Goal: Information Seeking & Learning: Find specific page/section

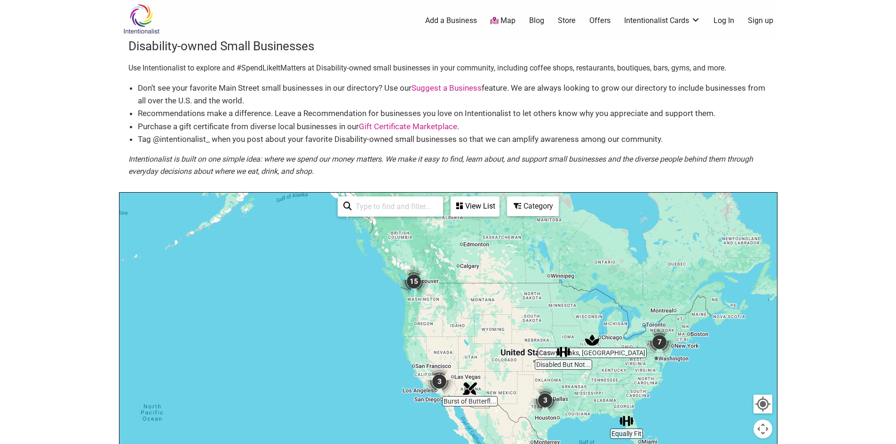
click at [381, 205] on input "search" at bounding box center [395, 207] width 86 height 18
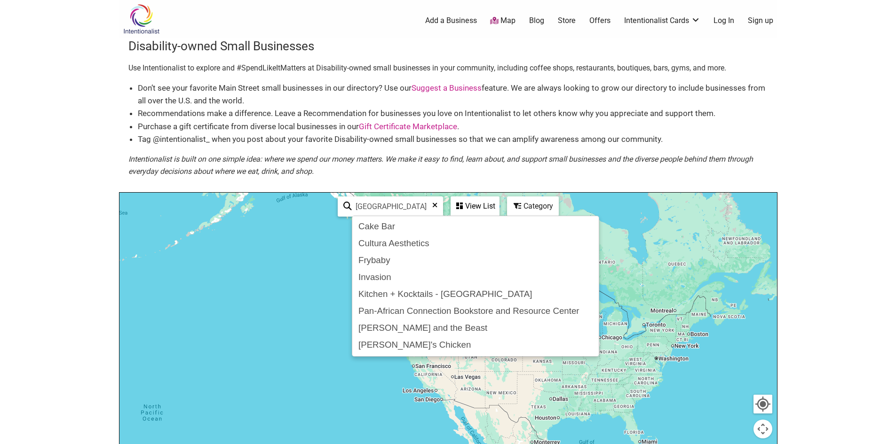
type input "Dallas"
click at [486, 205] on div "View List" at bounding box center [474, 207] width 47 height 18
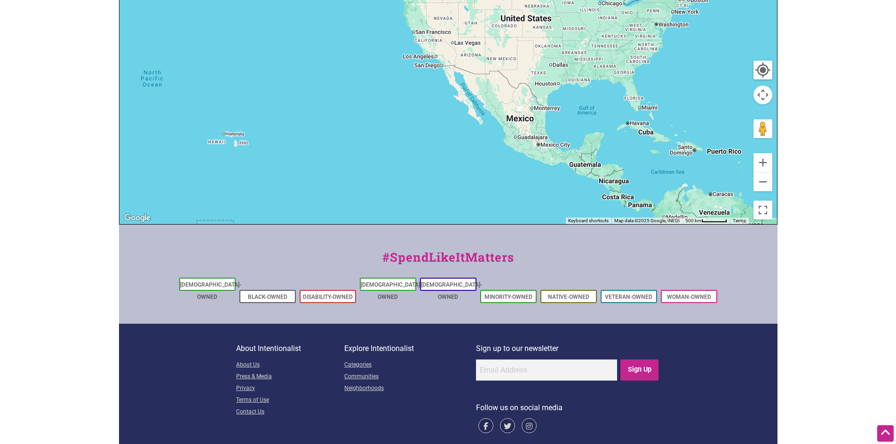
scroll to position [339, 0]
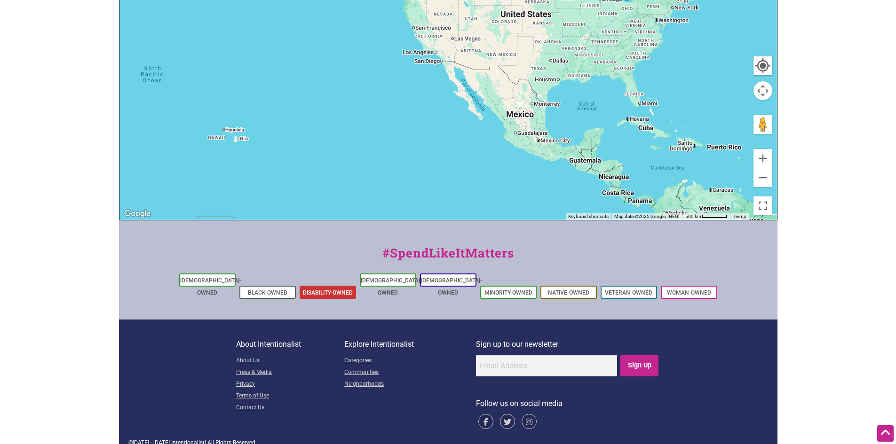
click at [331, 290] on link "Disability-Owned" at bounding box center [328, 293] width 50 height 7
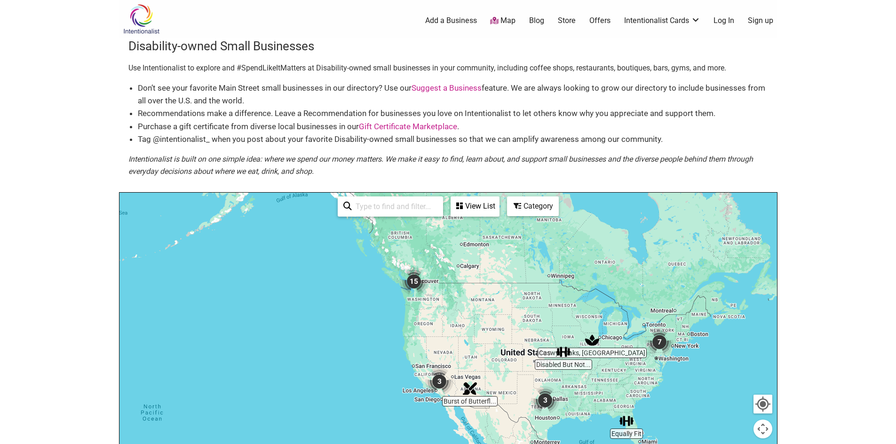
click at [542, 402] on img "3" at bounding box center [545, 401] width 36 height 36
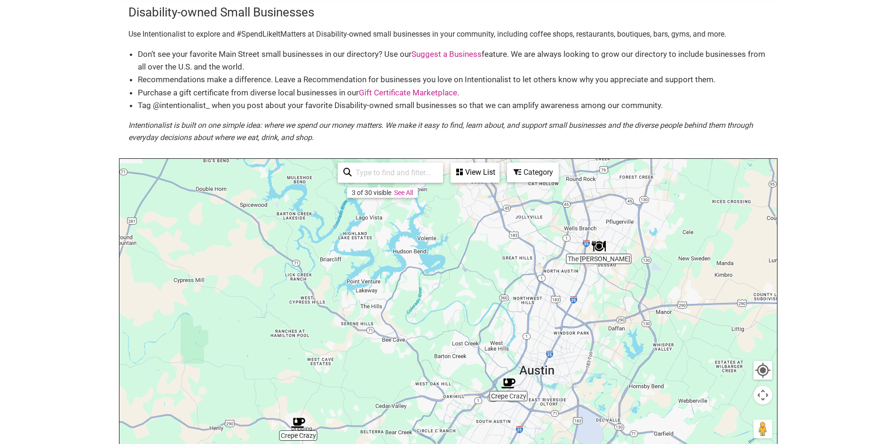
scroll to position [47, 0]
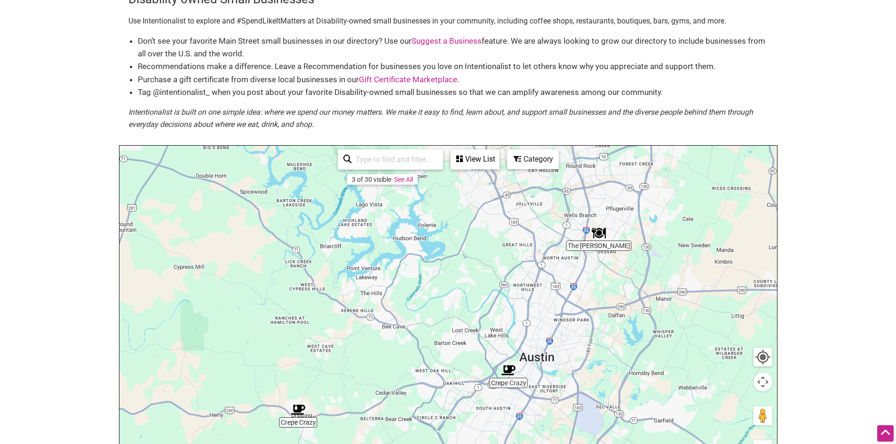
click at [413, 184] on div "3 of 30 visible See All" at bounding box center [382, 179] width 71 height 10
click at [409, 178] on link "See All" at bounding box center [403, 180] width 19 height 8
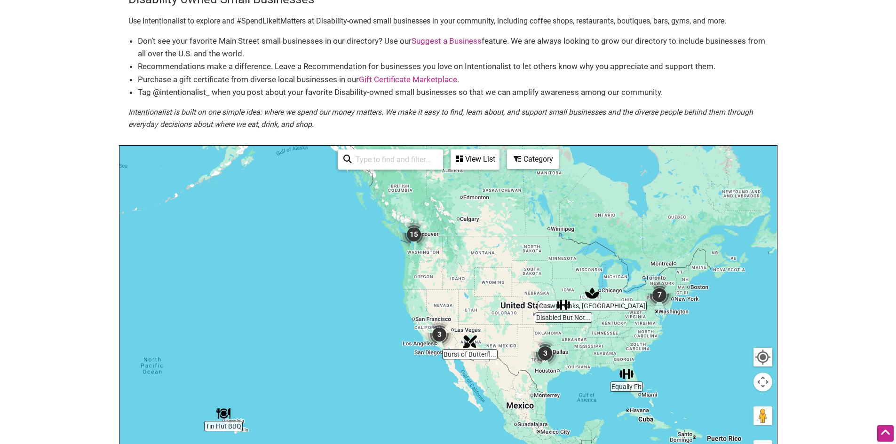
click at [545, 353] on img "3" at bounding box center [545, 354] width 36 height 36
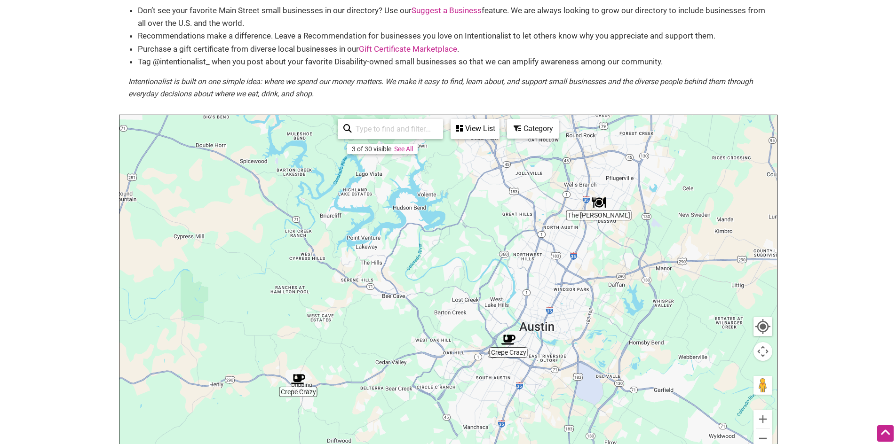
scroll to position [94, 0]
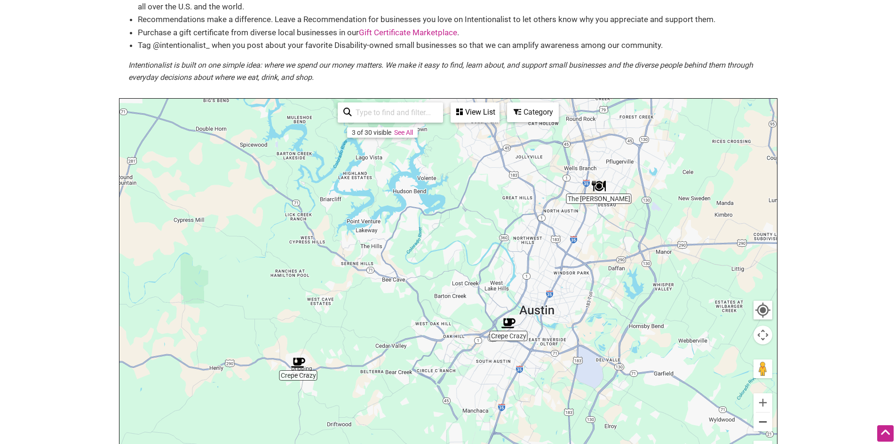
click at [764, 418] on button "Zoom out" at bounding box center [762, 422] width 19 height 19
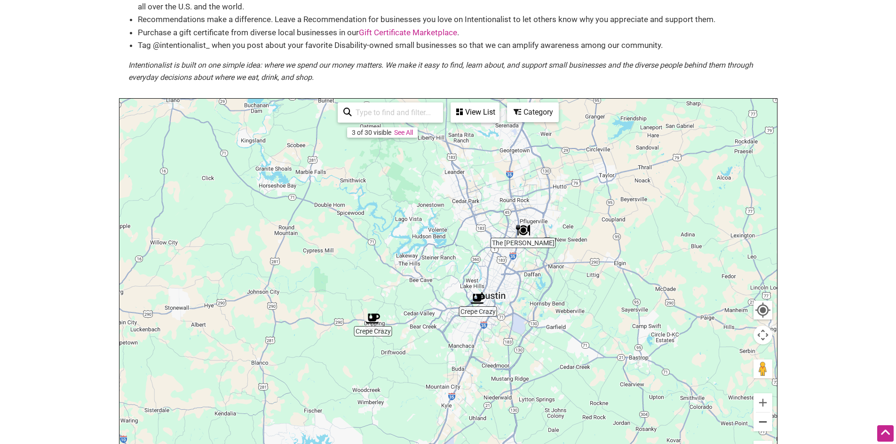
click at [764, 418] on button "Zoom out" at bounding box center [762, 422] width 19 height 19
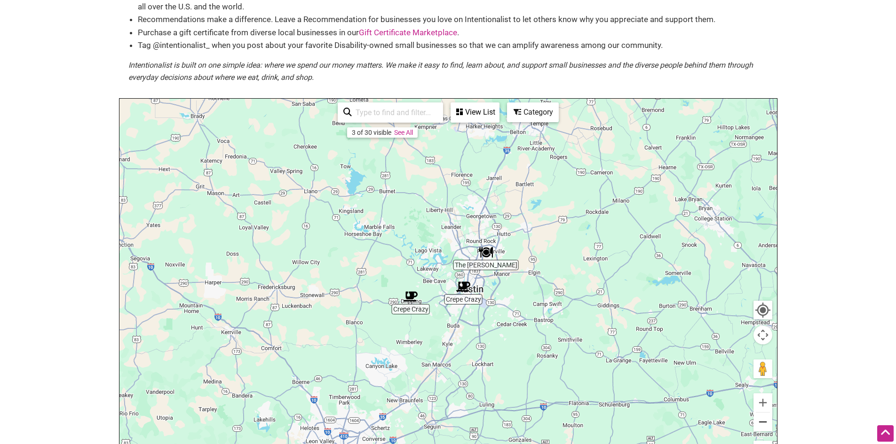
click at [764, 418] on button "Zoom out" at bounding box center [762, 422] width 19 height 19
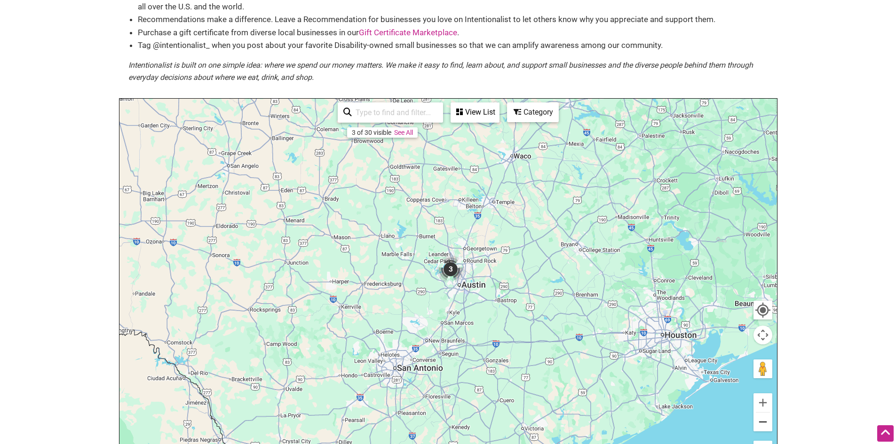
click at [764, 418] on button "Zoom out" at bounding box center [762, 422] width 19 height 19
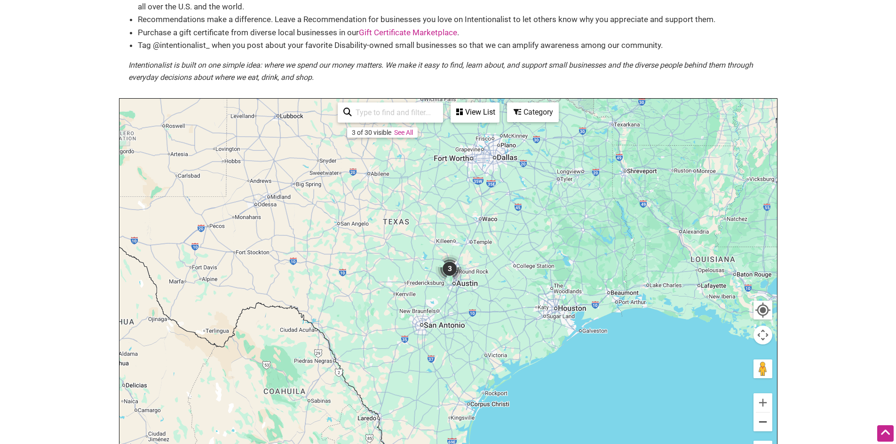
click at [764, 418] on button "Zoom out" at bounding box center [762, 422] width 19 height 19
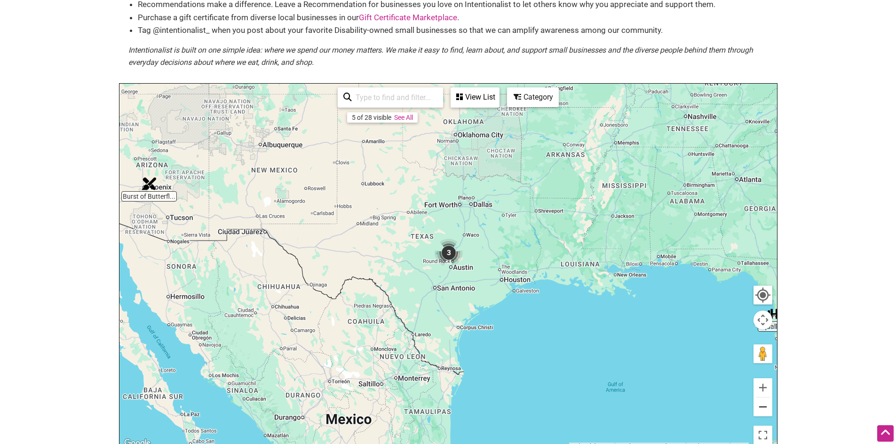
scroll to position [103, 0]
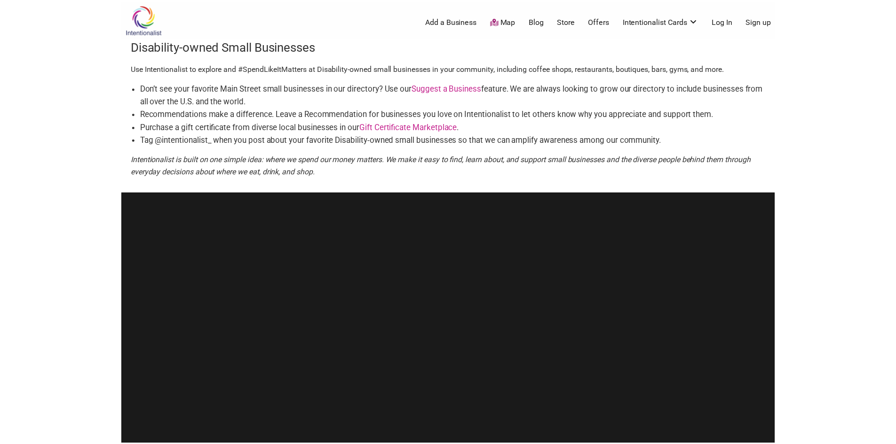
scroll to position [339, 0]
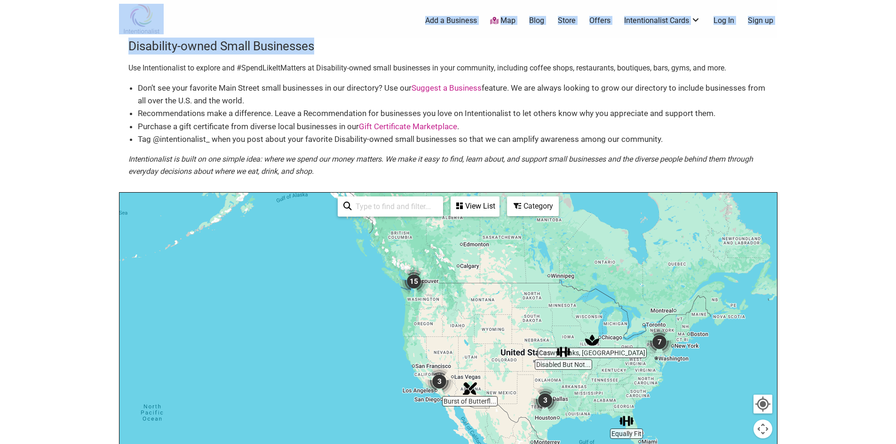
drag, startPoint x: 111, startPoint y: 29, endPoint x: 354, endPoint y: 48, distance: 243.5
click at [354, 48] on body "× Menu 0 Add a Business Map Blog Store Offers Intentionalist Cards Buy Black Ca…" at bounding box center [448, 222] width 896 height 444
click at [379, 50] on h3 "Disability-owned Small Businesses" at bounding box center [448, 46] width 640 height 17
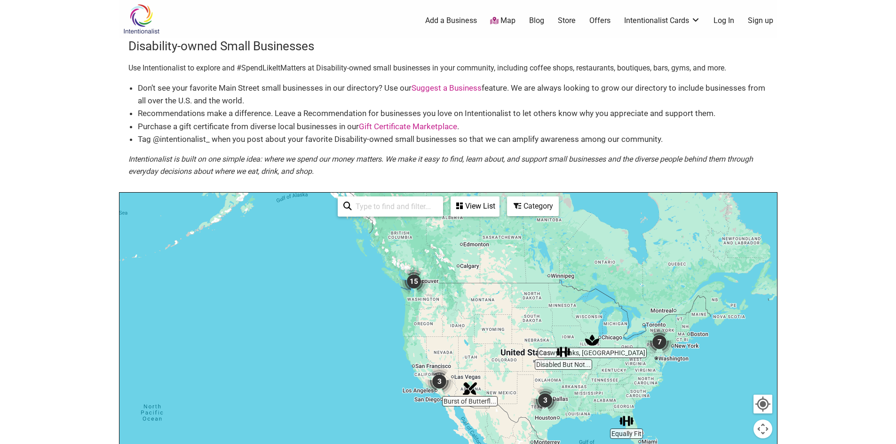
click at [167, 51] on h3 "Disability-owned Small Businesses" at bounding box center [448, 46] width 640 height 17
copy div "Disability-owned Small Businesses"
